Goal: Transaction & Acquisition: Purchase product/service

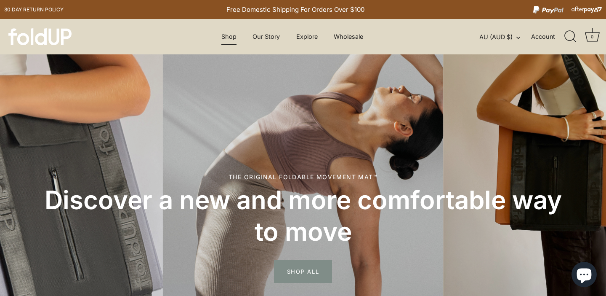
click at [227, 39] on link "Shop" at bounding box center [229, 37] width 30 height 16
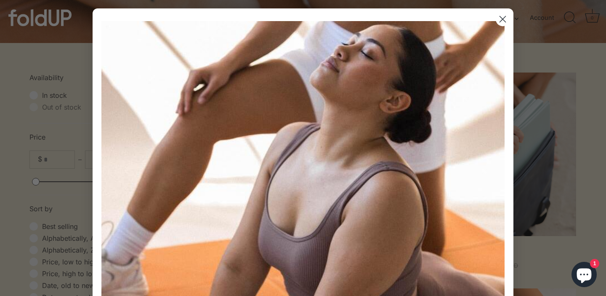
scroll to position [213, 0]
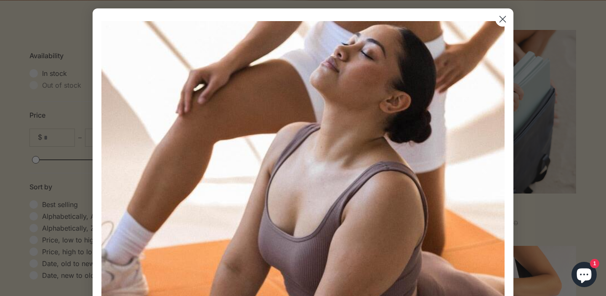
click at [502, 18] on icon "Close dialog" at bounding box center [503, 19] width 6 height 6
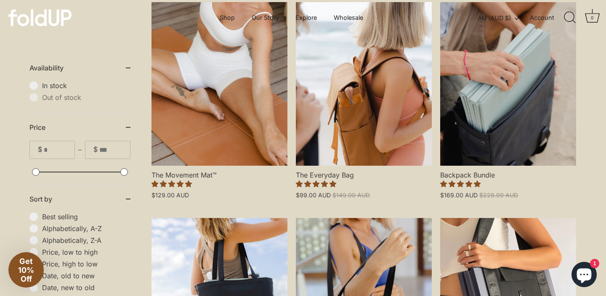
scroll to position [240, 0]
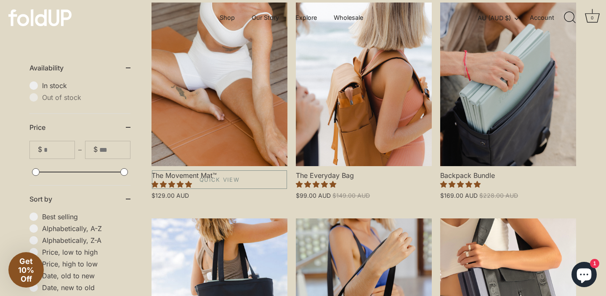
click at [206, 142] on link "The Movement Mat™" at bounding box center [220, 84] width 136 height 163
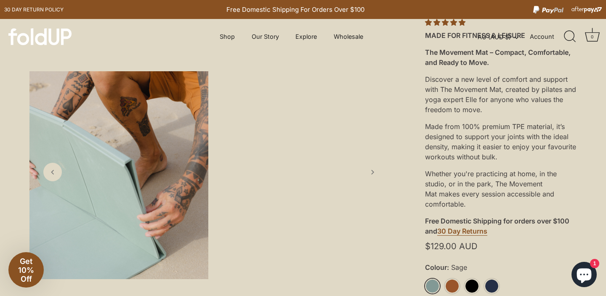
scroll to position [190, 0]
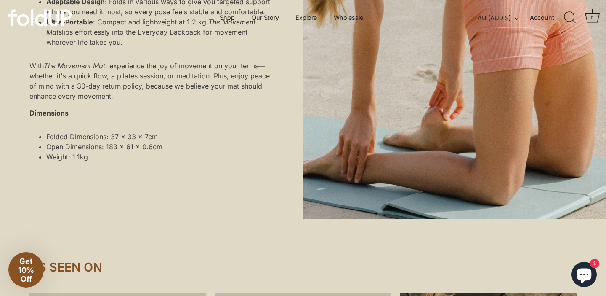
scroll to position [805, 0]
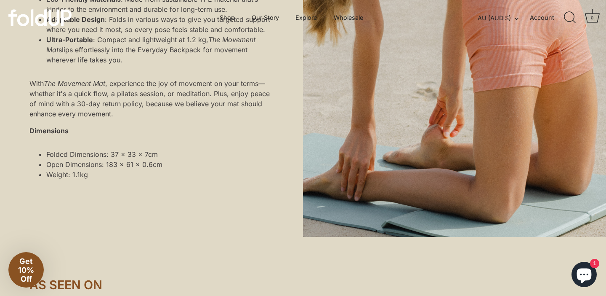
click at [26, 275] on span "Get 10% Off" at bounding box center [26, 269] width 16 height 27
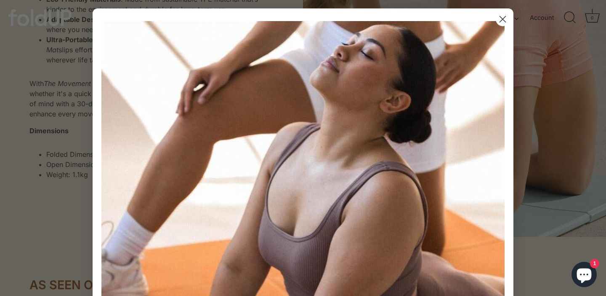
scroll to position [349, 0]
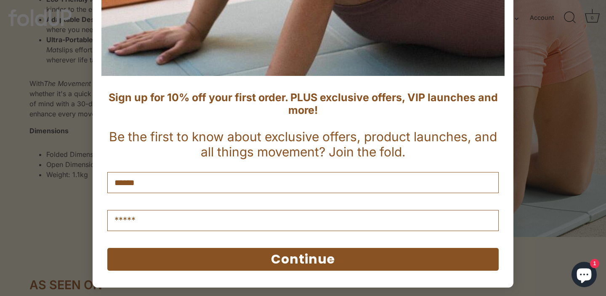
type input "******"
click at [163, 224] on input "Email" at bounding box center [303, 220] width 392 height 21
type input "**********"
click at [231, 270] on div "Continue" at bounding box center [303, 259] width 408 height 40
click at [235, 256] on button "Continue" at bounding box center [303, 259] width 392 height 23
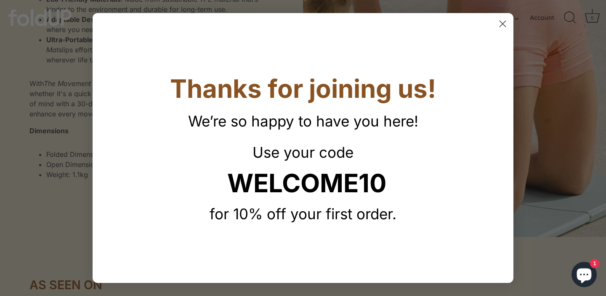
scroll to position [0, 0]
click at [501, 25] on circle "Close dialog" at bounding box center [503, 24] width 14 height 14
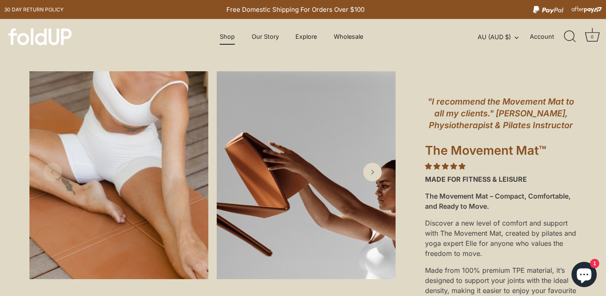
click at [221, 36] on link "Shop" at bounding box center [228, 37] width 30 height 16
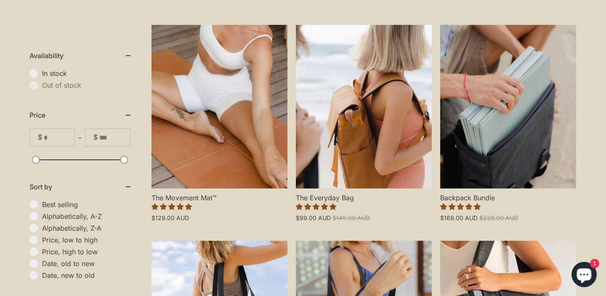
scroll to position [224, 0]
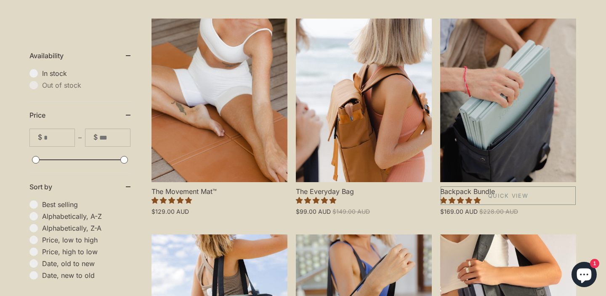
click at [510, 149] on link "Backpack Bundle" at bounding box center [508, 100] width 136 height 163
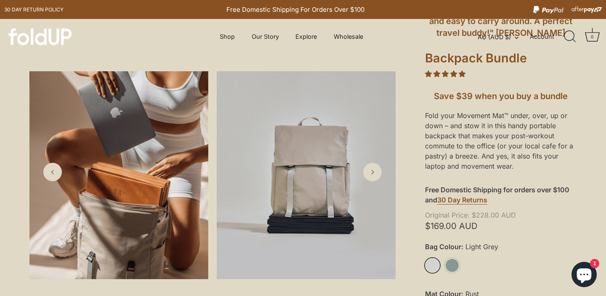
scroll to position [184, 0]
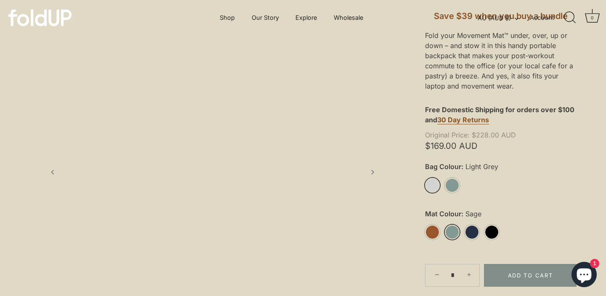
click at [451, 229] on link "Sage" at bounding box center [452, 231] width 15 height 15
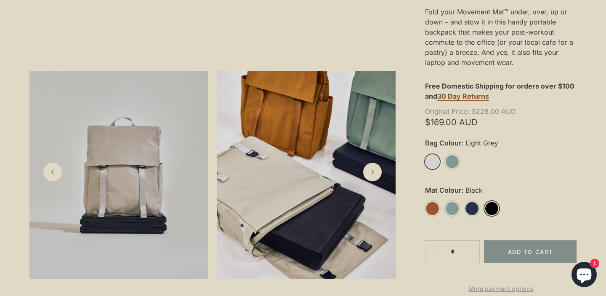
scroll to position [208, 0]
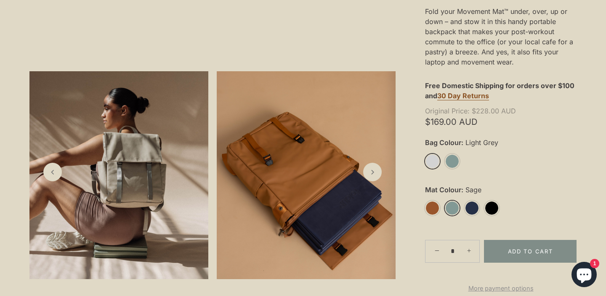
click at [452, 211] on link "Sage" at bounding box center [452, 207] width 15 height 15
click at [375, 175] on icon "Next slide" at bounding box center [372, 171] width 9 height 9
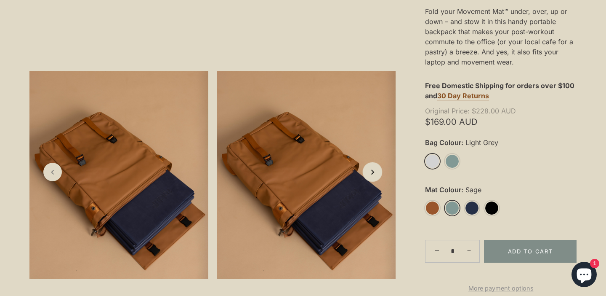
click at [375, 175] on icon "Next slide" at bounding box center [372, 171] width 9 height 9
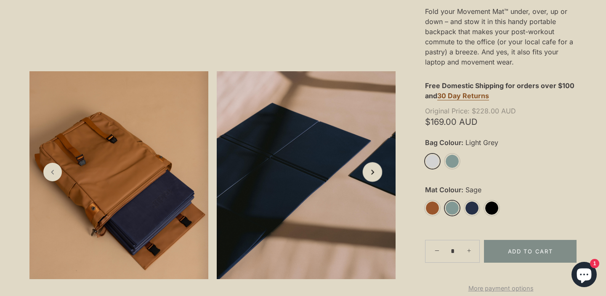
click at [375, 175] on icon "Next slide" at bounding box center [372, 171] width 9 height 9
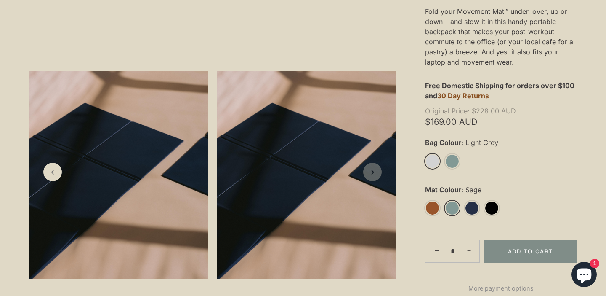
click at [375, 175] on icon "Next slide" at bounding box center [372, 172] width 8 height 8
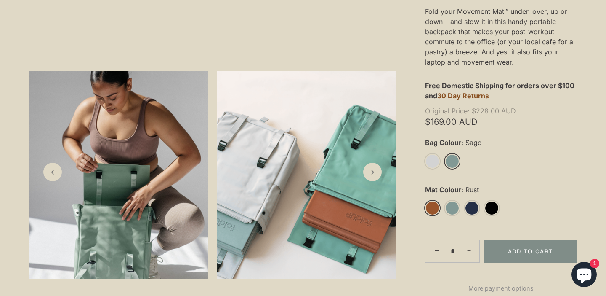
click at [432, 208] on link "Rust" at bounding box center [432, 207] width 15 height 15
click at [451, 211] on link "Sage" at bounding box center [452, 207] width 15 height 15
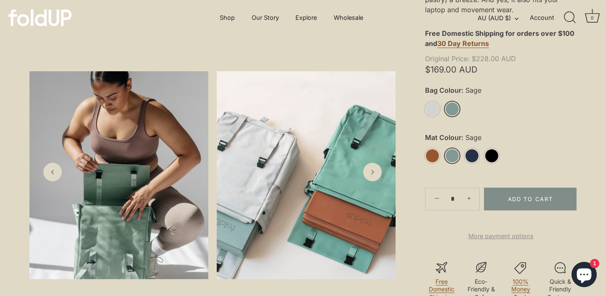
scroll to position [258, 0]
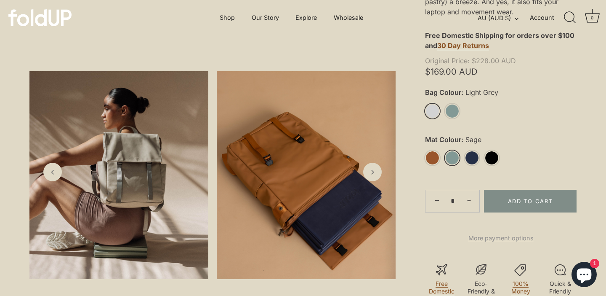
click at [434, 112] on link "Light Grey" at bounding box center [432, 111] width 15 height 15
click at [50, 176] on icon "Previous slide" at bounding box center [52, 171] width 9 height 9
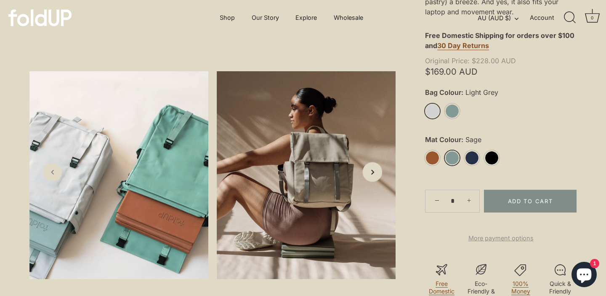
click at [371, 177] on link "Next slide" at bounding box center [373, 172] width 20 height 20
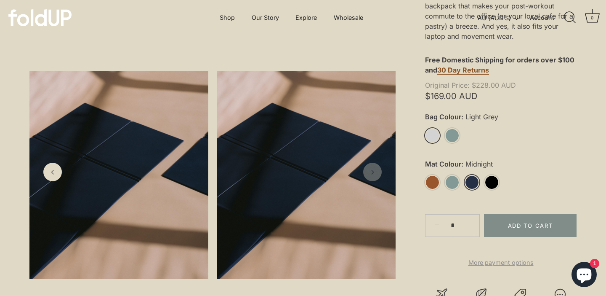
scroll to position [239, 0]
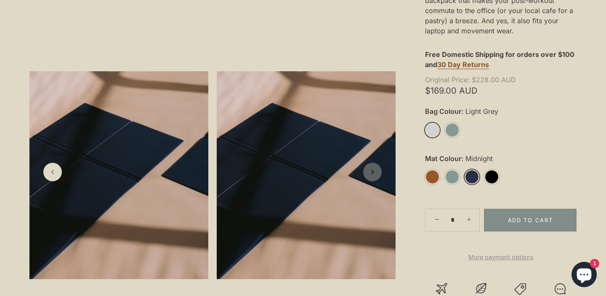
click at [375, 175] on icon "Next slide" at bounding box center [372, 172] width 8 height 8
click at [53, 170] on polyline "Previous slide" at bounding box center [52, 172] width 2 height 4
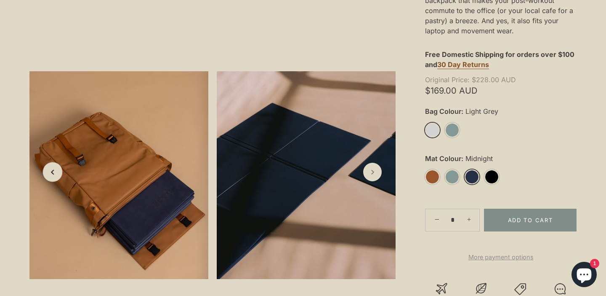
click at [53, 170] on polyline "Previous slide" at bounding box center [52, 172] width 2 height 4
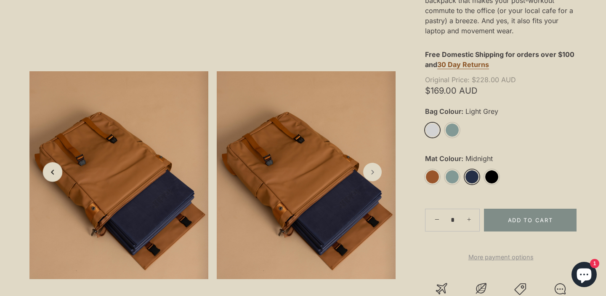
click at [53, 171] on icon "Previous slide" at bounding box center [52, 171] width 9 height 9
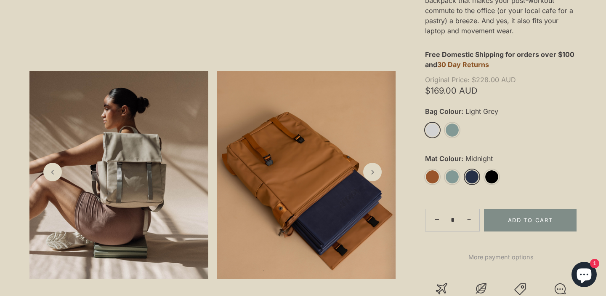
scroll to position [0, 0]
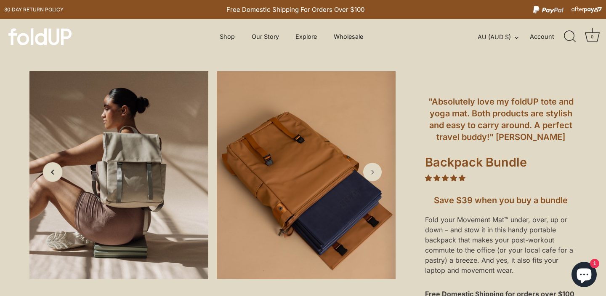
click at [55, 173] on icon "Previous slide" at bounding box center [52, 171] width 9 height 9
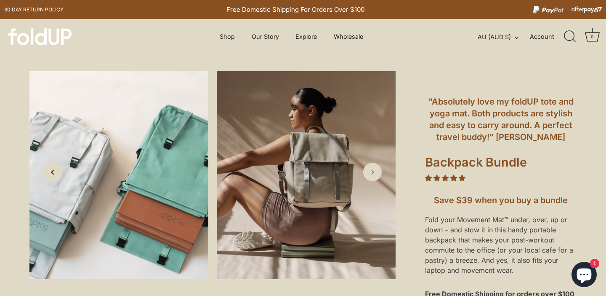
click at [56, 173] on icon "Previous slide" at bounding box center [52, 171] width 9 height 9
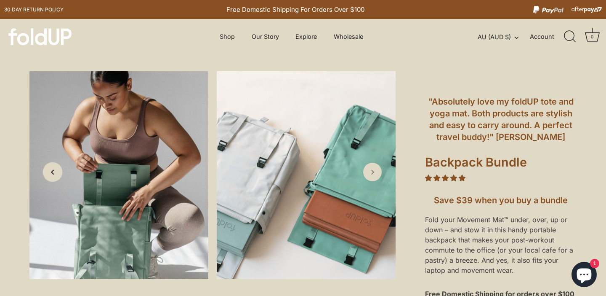
click at [56, 173] on icon "Previous slide" at bounding box center [52, 171] width 9 height 9
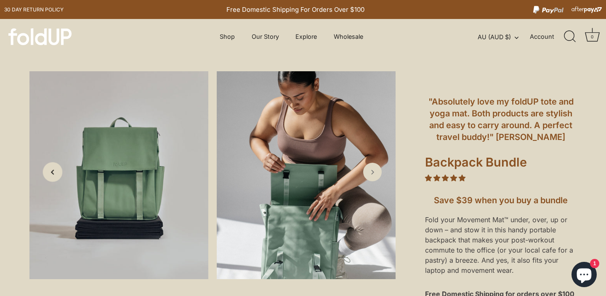
click at [56, 173] on icon "Previous slide" at bounding box center [52, 171] width 9 height 9
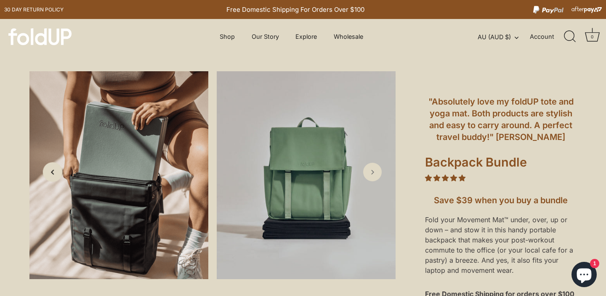
click at [56, 173] on icon "Previous slide" at bounding box center [52, 171] width 9 height 9
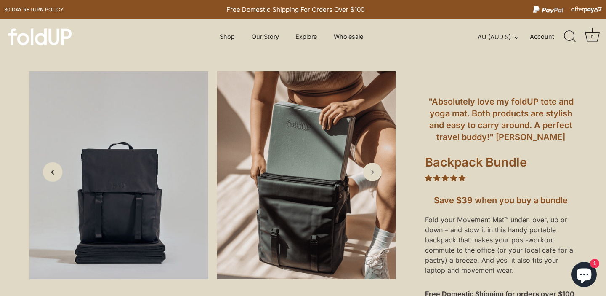
click at [56, 173] on icon "Previous slide" at bounding box center [52, 171] width 9 height 9
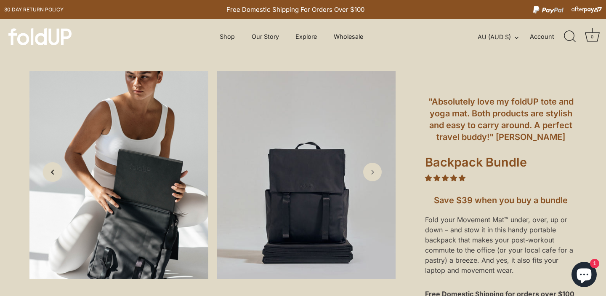
click at [56, 173] on icon "Previous slide" at bounding box center [52, 171] width 9 height 9
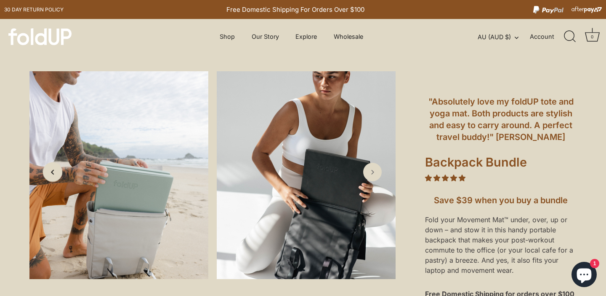
click at [56, 173] on icon "Previous slide" at bounding box center [52, 171] width 9 height 9
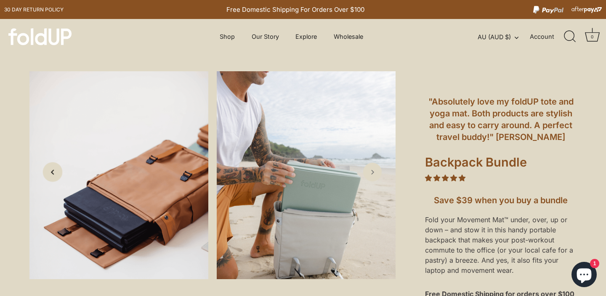
click at [56, 173] on icon "Previous slide" at bounding box center [52, 171] width 9 height 9
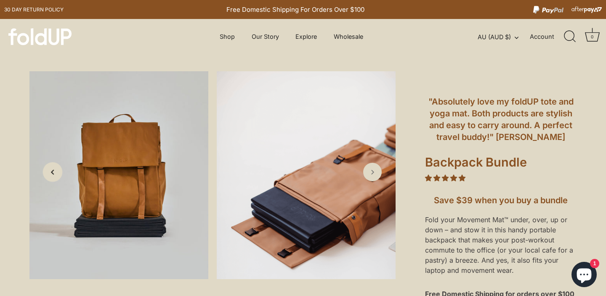
click at [56, 173] on icon "Previous slide" at bounding box center [52, 171] width 9 height 9
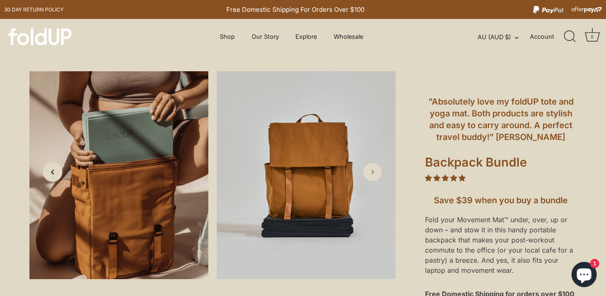
click at [56, 173] on icon "Previous slide" at bounding box center [52, 171] width 9 height 9
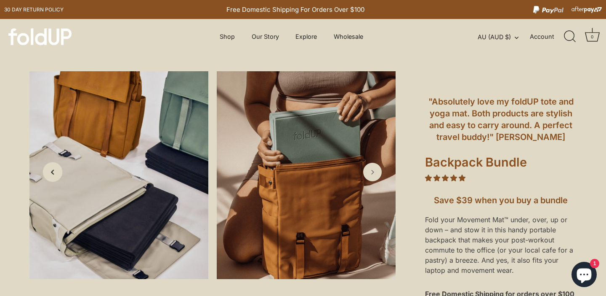
click at [56, 173] on icon "Previous slide" at bounding box center [52, 171] width 9 height 9
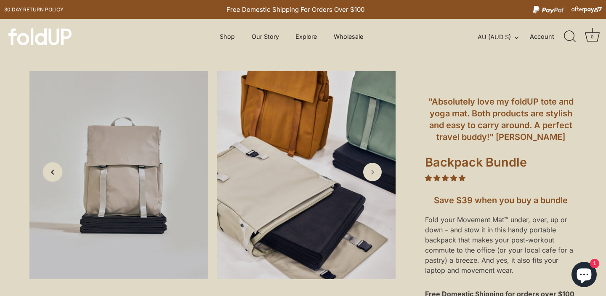
click at [56, 173] on icon "Previous slide" at bounding box center [52, 171] width 9 height 9
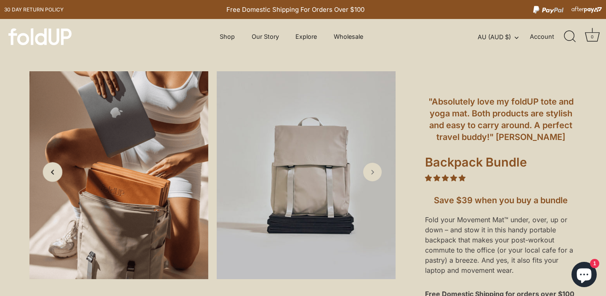
click at [56, 173] on icon "Previous slide" at bounding box center [52, 171] width 9 height 9
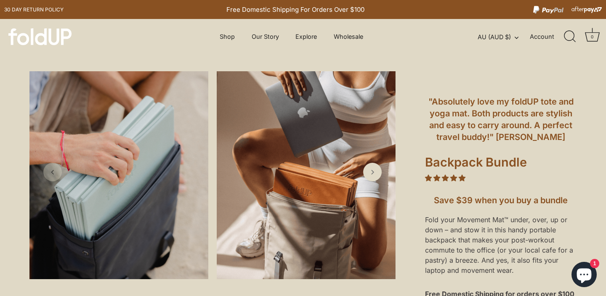
click at [56, 173] on icon "Previous slide" at bounding box center [52, 172] width 8 height 8
click at [231, 38] on link "Shop" at bounding box center [228, 37] width 30 height 16
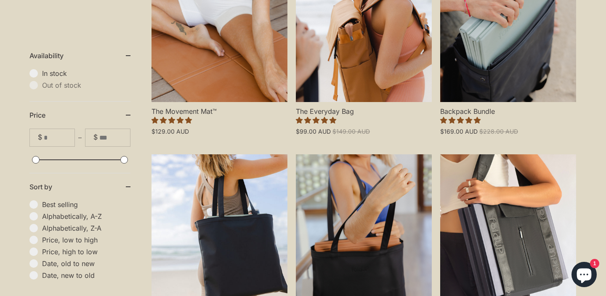
scroll to position [364, 0]
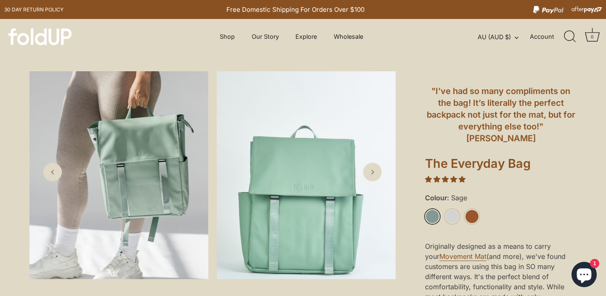
scroll to position [16, 0]
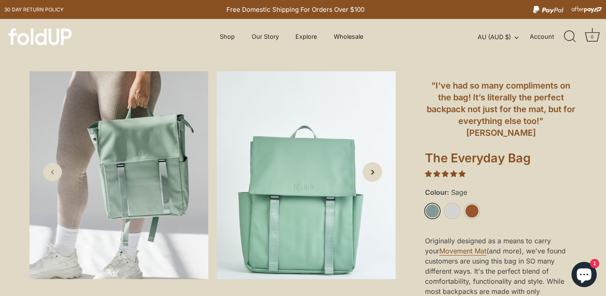
click at [377, 176] on link "Next slide" at bounding box center [373, 172] width 20 height 20
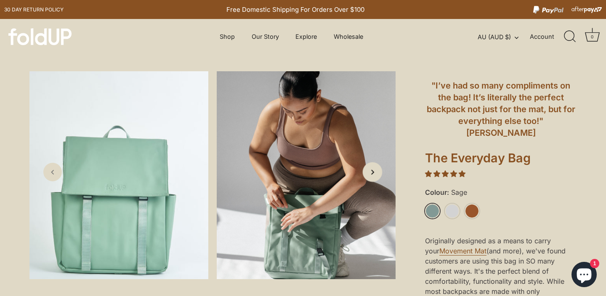
click at [377, 176] on link "Next slide" at bounding box center [373, 172] width 20 height 20
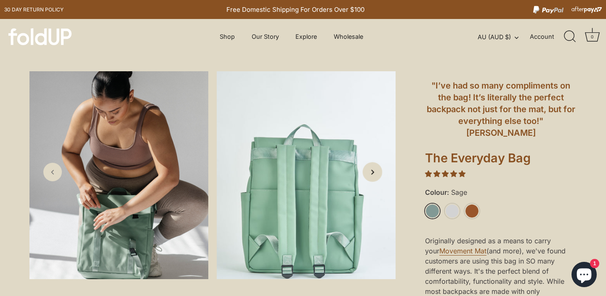
click at [376, 176] on icon "Next slide" at bounding box center [372, 171] width 9 height 9
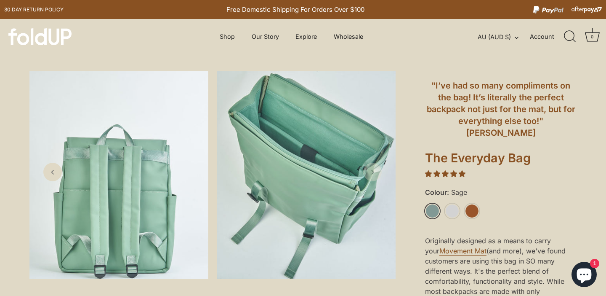
click at [375, 175] on icon "Next slide" at bounding box center [372, 172] width 8 height 8
click at [55, 175] on icon "Previous slide" at bounding box center [52, 171] width 9 height 9
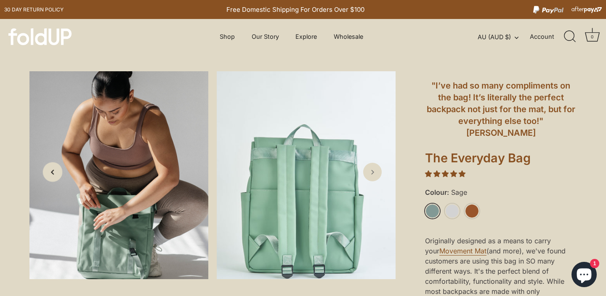
click at [55, 175] on icon "Previous slide" at bounding box center [52, 171] width 9 height 9
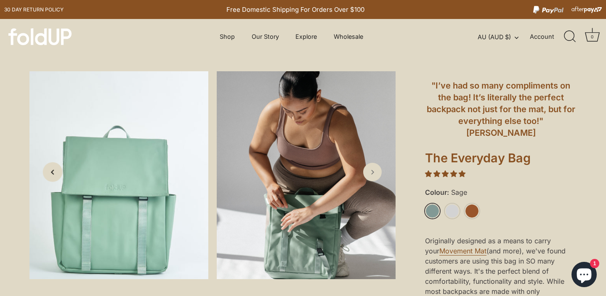
click at [55, 175] on icon "Previous slide" at bounding box center [52, 171] width 9 height 9
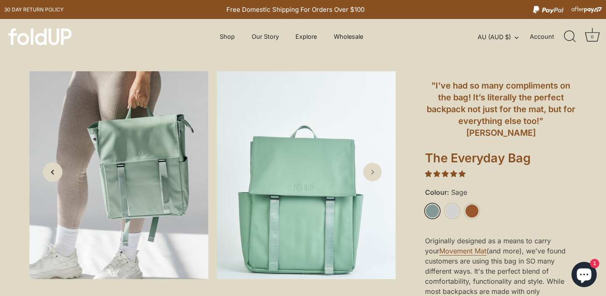
click at [55, 175] on icon "Previous slide" at bounding box center [52, 171] width 9 height 9
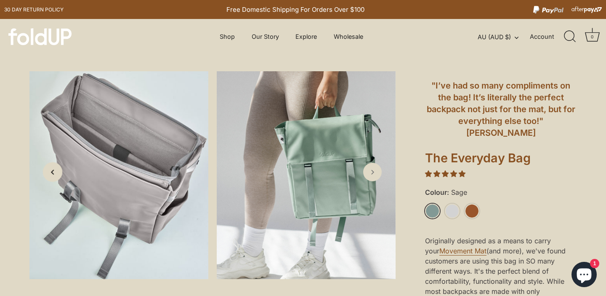
click at [55, 175] on icon "Previous slide" at bounding box center [52, 171] width 9 height 9
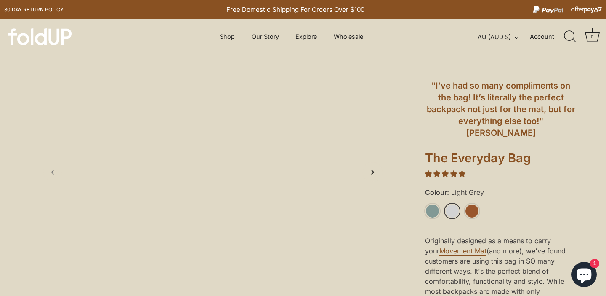
click at [376, 171] on icon "Next slide" at bounding box center [372, 171] width 9 height 9
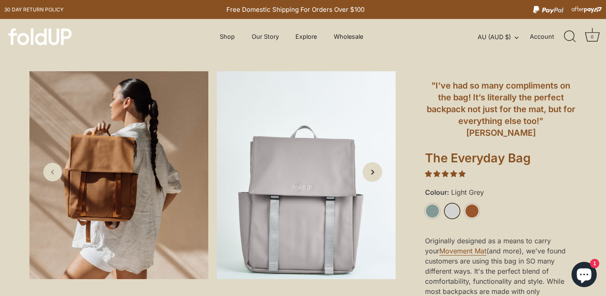
click at [376, 171] on icon "Next slide" at bounding box center [372, 171] width 9 height 9
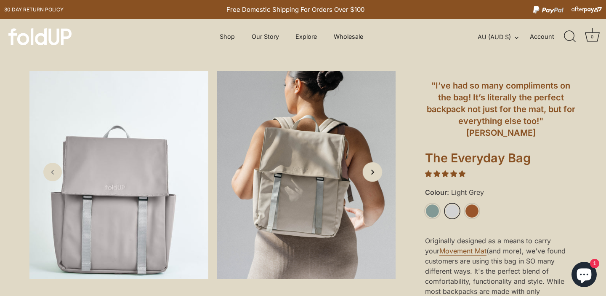
click at [376, 171] on icon "Next slide" at bounding box center [372, 171] width 9 height 9
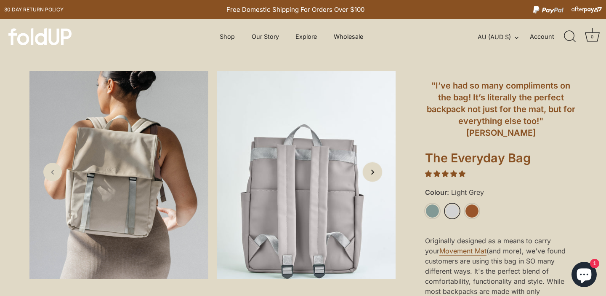
click at [376, 171] on icon "Next slide" at bounding box center [372, 171] width 9 height 9
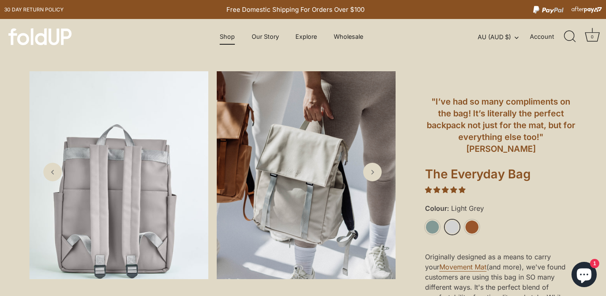
click at [228, 39] on link "Shop" at bounding box center [228, 37] width 30 height 16
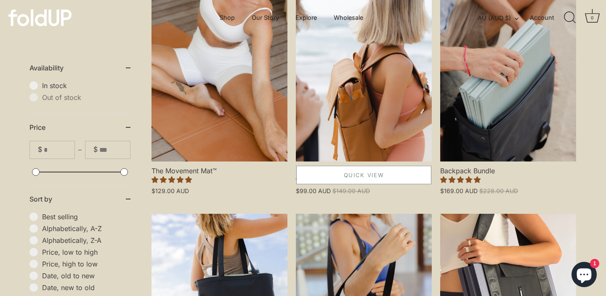
scroll to position [185, 0]
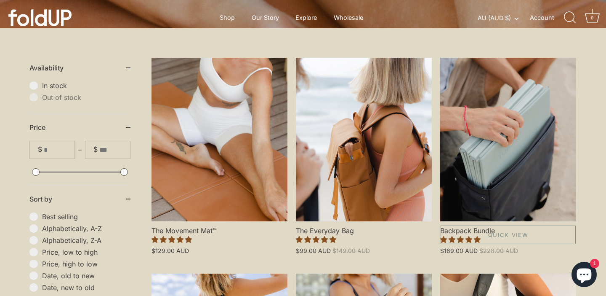
click at [482, 203] on link "Backpack Bundle" at bounding box center [508, 139] width 136 height 163
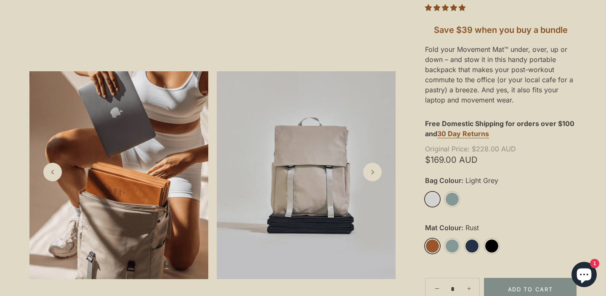
scroll to position [171, 0]
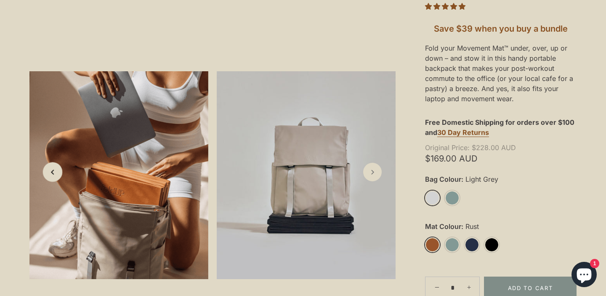
click at [53, 176] on link "Previous slide" at bounding box center [53, 172] width 20 height 20
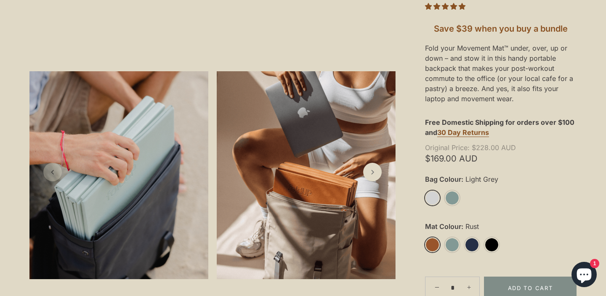
click at [53, 176] on link "Previous slide" at bounding box center [52, 172] width 19 height 19
click at [53, 171] on polyline "Previous slide" at bounding box center [53, 172] width 2 height 4
click at [377, 175] on link "Next slide" at bounding box center [373, 172] width 20 height 20
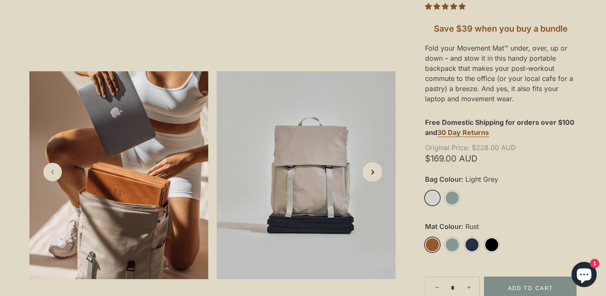
click at [377, 176] on link "Next slide" at bounding box center [373, 172] width 20 height 20
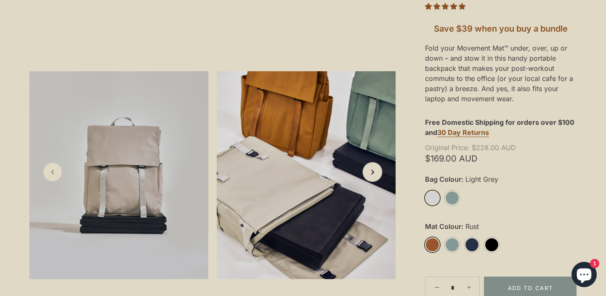
click at [377, 176] on link "Next slide" at bounding box center [373, 172] width 20 height 20
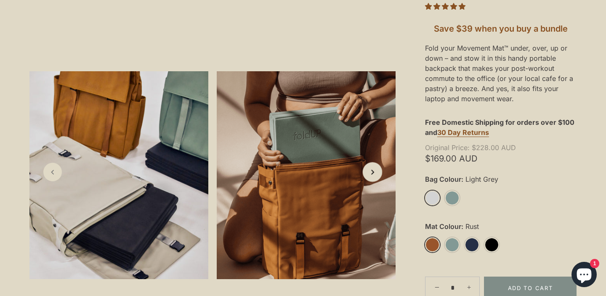
click at [377, 176] on link "Next slide" at bounding box center [373, 172] width 20 height 20
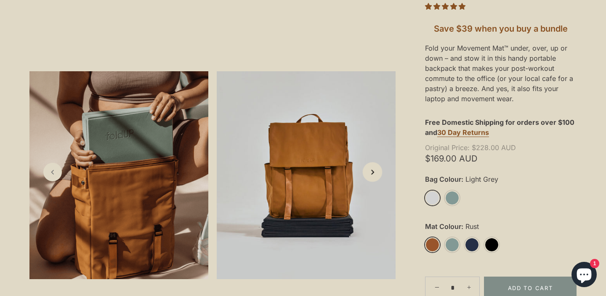
click at [377, 176] on link "Next slide" at bounding box center [373, 172] width 20 height 20
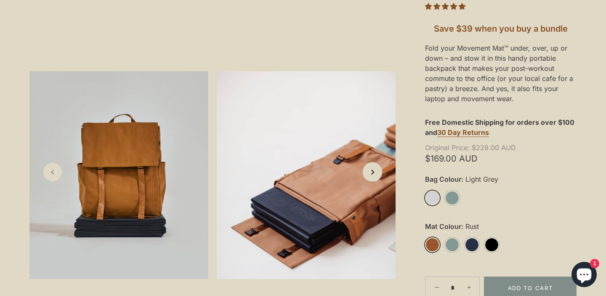
click at [377, 176] on link "Next slide" at bounding box center [373, 172] width 20 height 20
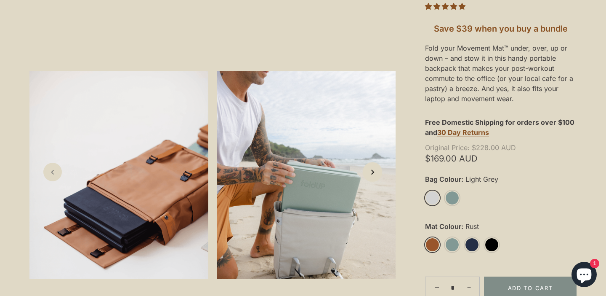
click at [377, 176] on link "Next slide" at bounding box center [373, 172] width 20 height 20
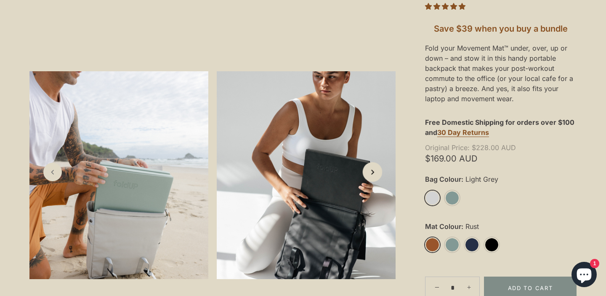
click at [377, 176] on link "Next slide" at bounding box center [373, 172] width 20 height 20
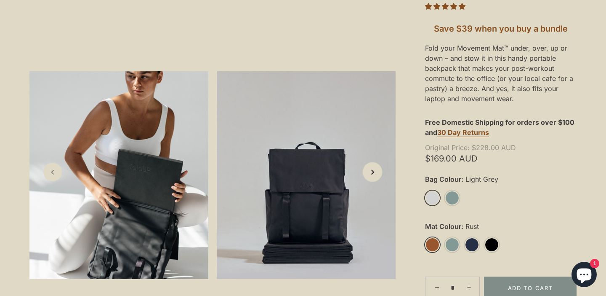
click at [377, 176] on link "Next slide" at bounding box center [373, 172] width 20 height 20
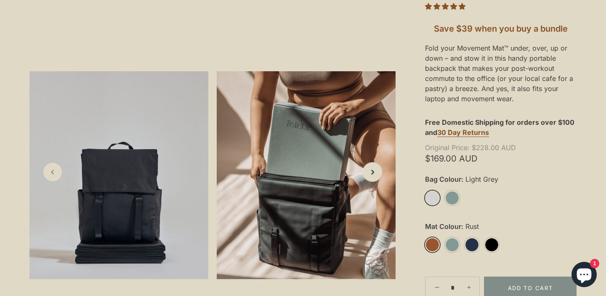
click at [377, 177] on link "Next slide" at bounding box center [373, 172] width 20 height 20
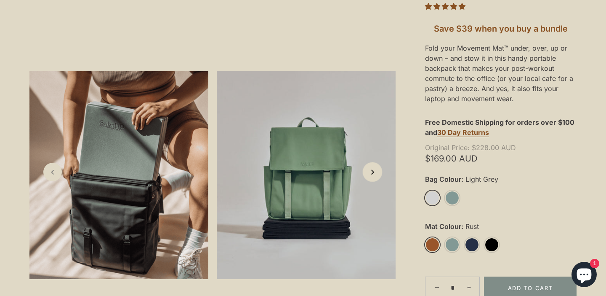
click at [377, 177] on link "Next slide" at bounding box center [373, 172] width 20 height 20
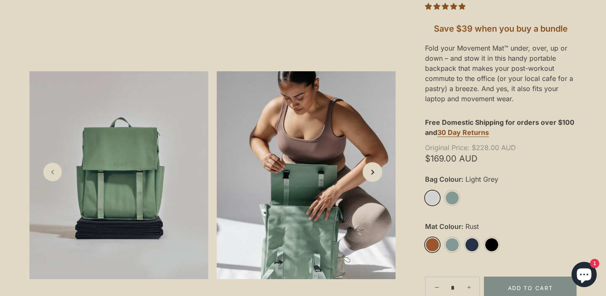
click at [377, 177] on link "Next slide" at bounding box center [373, 172] width 20 height 20
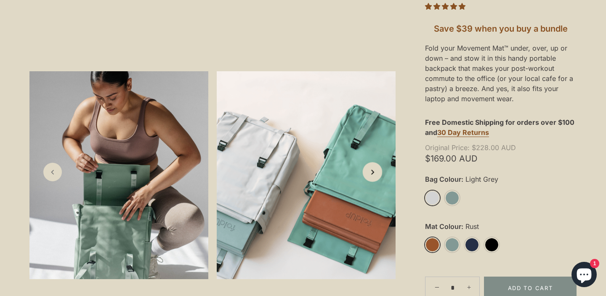
click at [377, 177] on link "Next slide" at bounding box center [373, 172] width 20 height 20
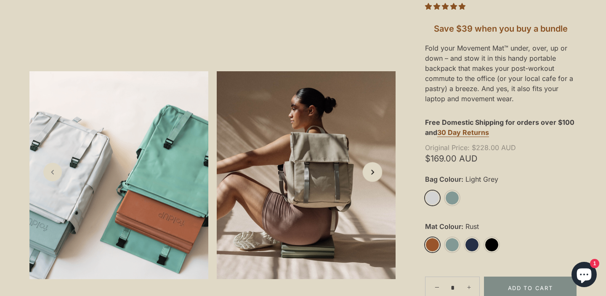
click at [377, 177] on link "Next slide" at bounding box center [373, 172] width 20 height 20
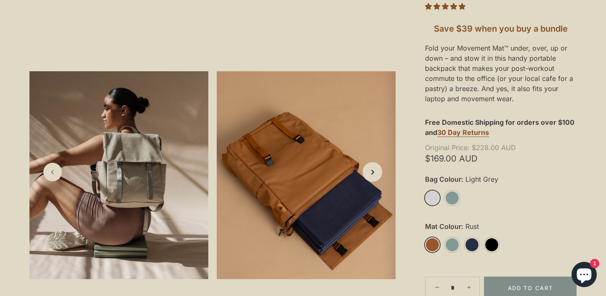
click at [377, 177] on link "Next slide" at bounding box center [373, 172] width 20 height 20
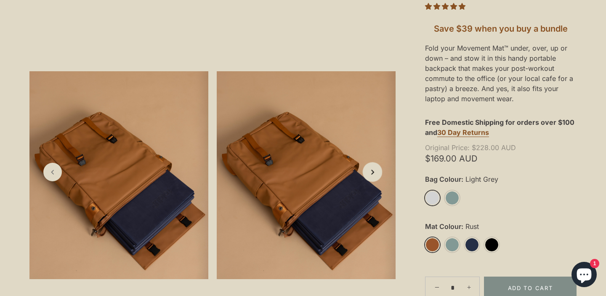
click at [377, 177] on link "Next slide" at bounding box center [373, 172] width 20 height 20
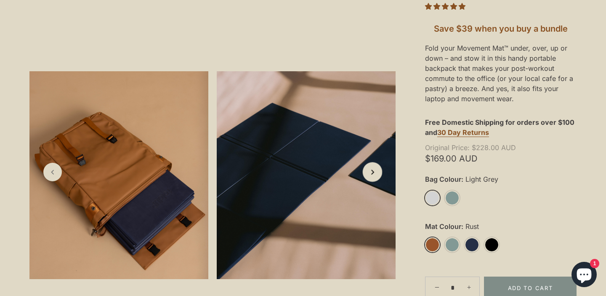
click at [377, 177] on link "Next slide" at bounding box center [373, 172] width 20 height 20
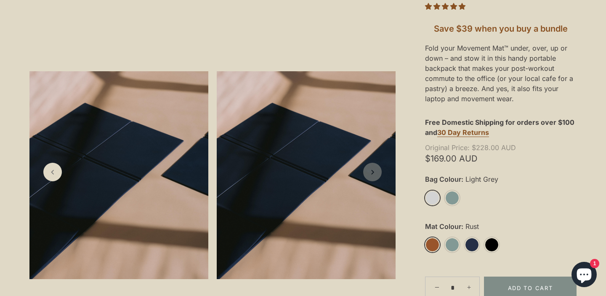
click at [377, 177] on link "Next slide" at bounding box center [372, 172] width 19 height 19
click at [374, 172] on icon "Next slide" at bounding box center [372, 172] width 8 height 8
click at [49, 171] on icon "Previous slide" at bounding box center [52, 171] width 9 height 9
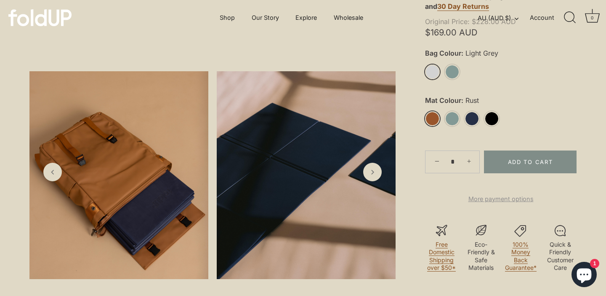
scroll to position [290, 0]
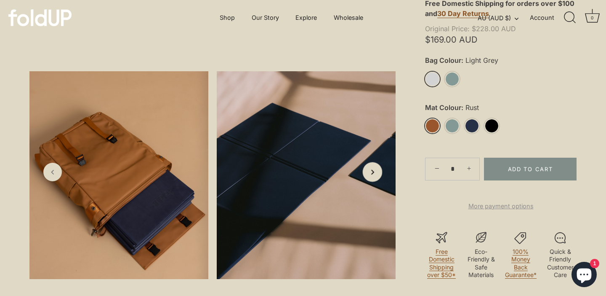
click at [369, 174] on icon "Next slide" at bounding box center [372, 171] width 9 height 9
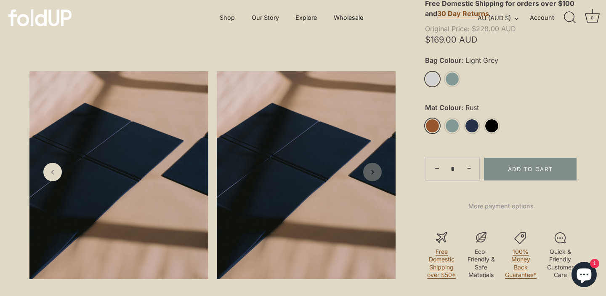
click at [369, 174] on icon "Next slide" at bounding box center [372, 172] width 8 height 8
click at [59, 171] on link "Previous slide" at bounding box center [53, 172] width 20 height 20
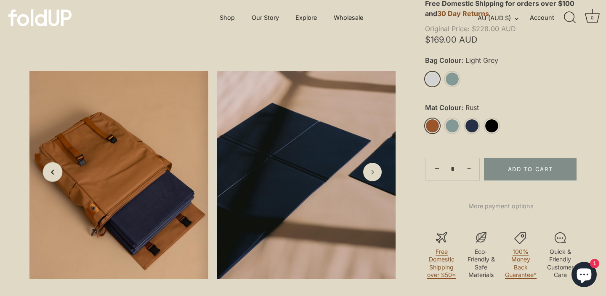
click at [59, 171] on link "Previous slide" at bounding box center [53, 172] width 20 height 20
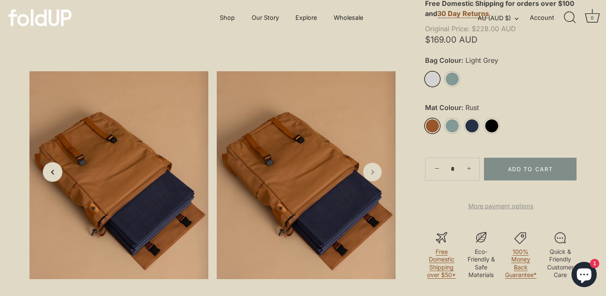
click at [59, 171] on link "Previous slide" at bounding box center [53, 172] width 20 height 20
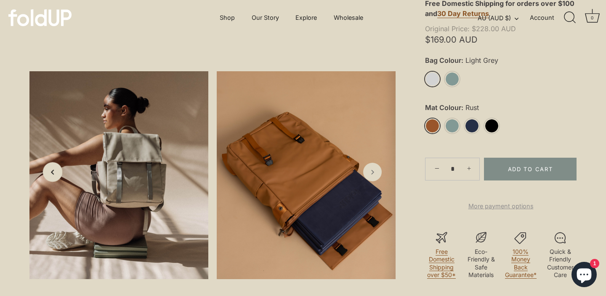
click at [59, 171] on link "Previous slide" at bounding box center [53, 172] width 20 height 20
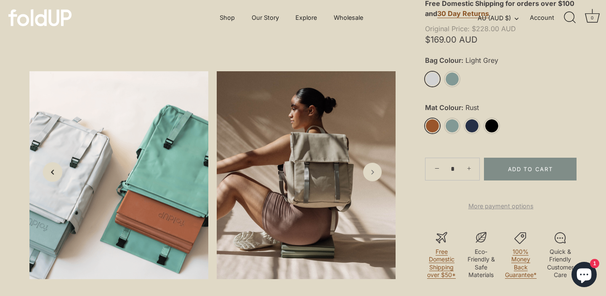
click at [59, 171] on link "Previous slide" at bounding box center [53, 172] width 20 height 20
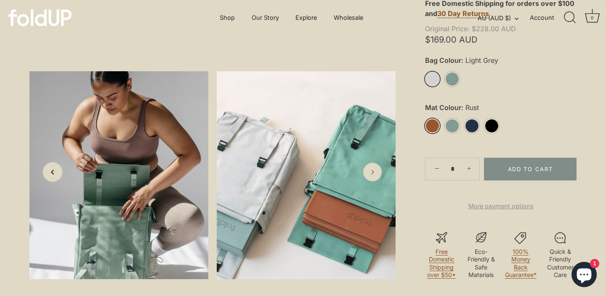
click at [59, 171] on link "Previous slide" at bounding box center [53, 172] width 20 height 20
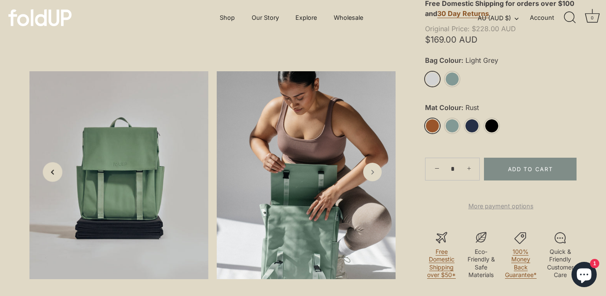
click at [59, 171] on link "Previous slide" at bounding box center [53, 172] width 20 height 20
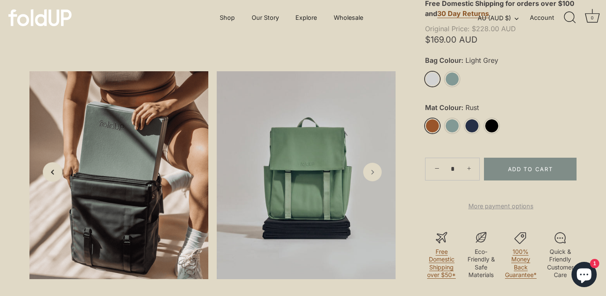
click at [59, 171] on link "Previous slide" at bounding box center [53, 172] width 20 height 20
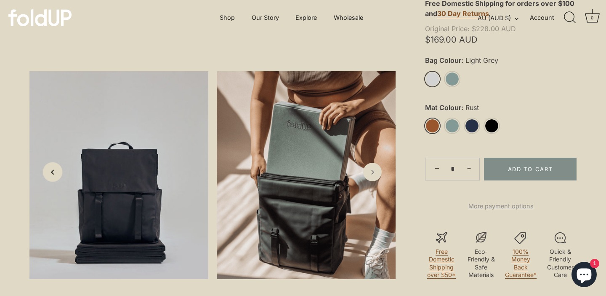
click at [59, 171] on link "Previous slide" at bounding box center [53, 172] width 20 height 20
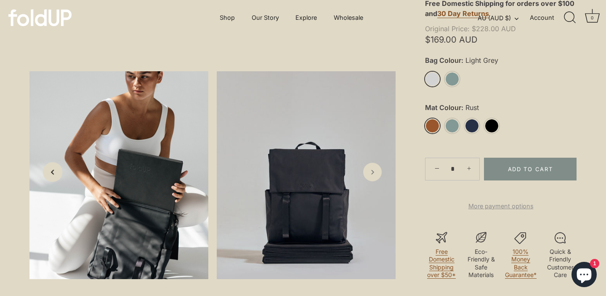
click at [59, 171] on link "Previous slide" at bounding box center [53, 172] width 20 height 20
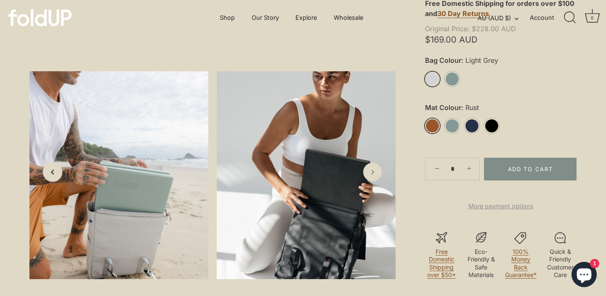
click at [59, 171] on link "Previous slide" at bounding box center [53, 172] width 20 height 20
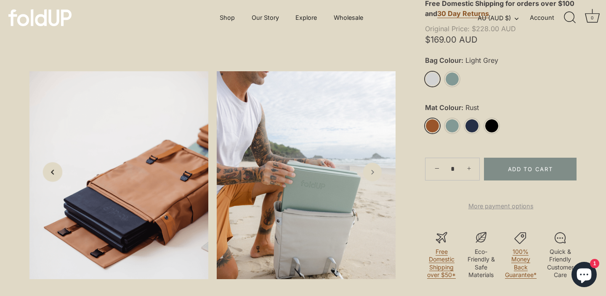
click at [59, 171] on link "Previous slide" at bounding box center [53, 172] width 20 height 20
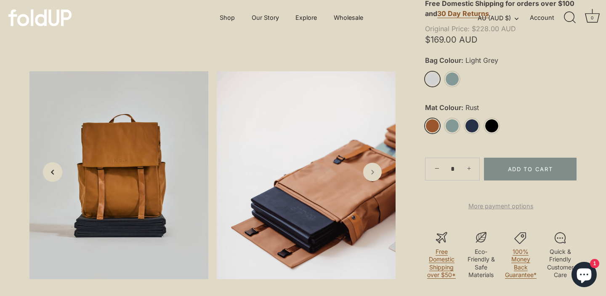
click at [59, 171] on link "Previous slide" at bounding box center [53, 172] width 20 height 20
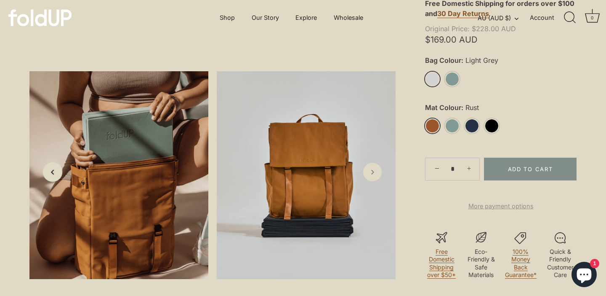
click at [59, 171] on link "Previous slide" at bounding box center [53, 172] width 20 height 20
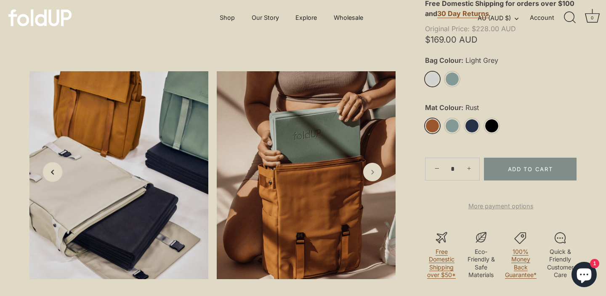
click at [59, 171] on link "Previous slide" at bounding box center [53, 172] width 20 height 20
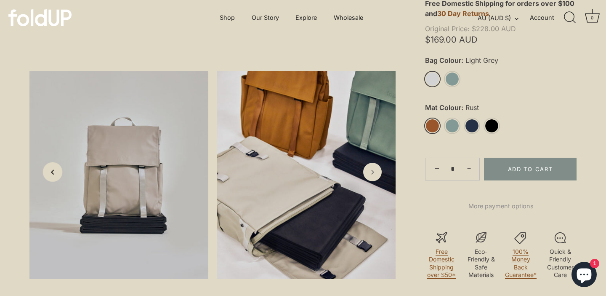
click at [59, 171] on link "Previous slide" at bounding box center [53, 172] width 20 height 20
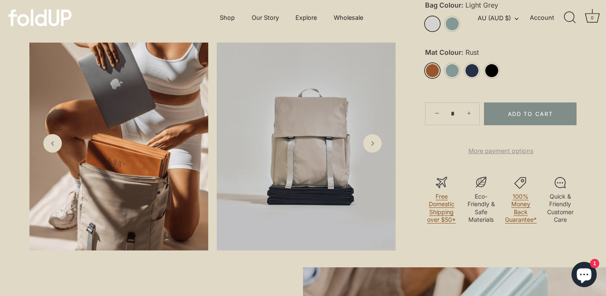
scroll to position [326, 0]
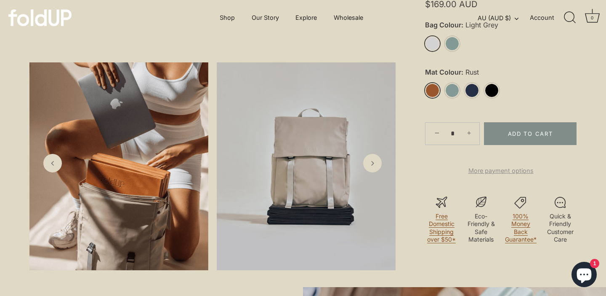
click at [435, 86] on link "Rust" at bounding box center [432, 90] width 15 height 15
click at [437, 43] on link "Light Grey" at bounding box center [432, 43] width 15 height 15
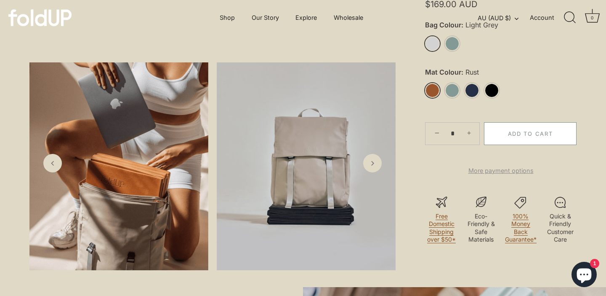
click at [530, 134] on button "Add to Cart" at bounding box center [530, 133] width 93 height 23
